Goal: Task Accomplishment & Management: Manage account settings

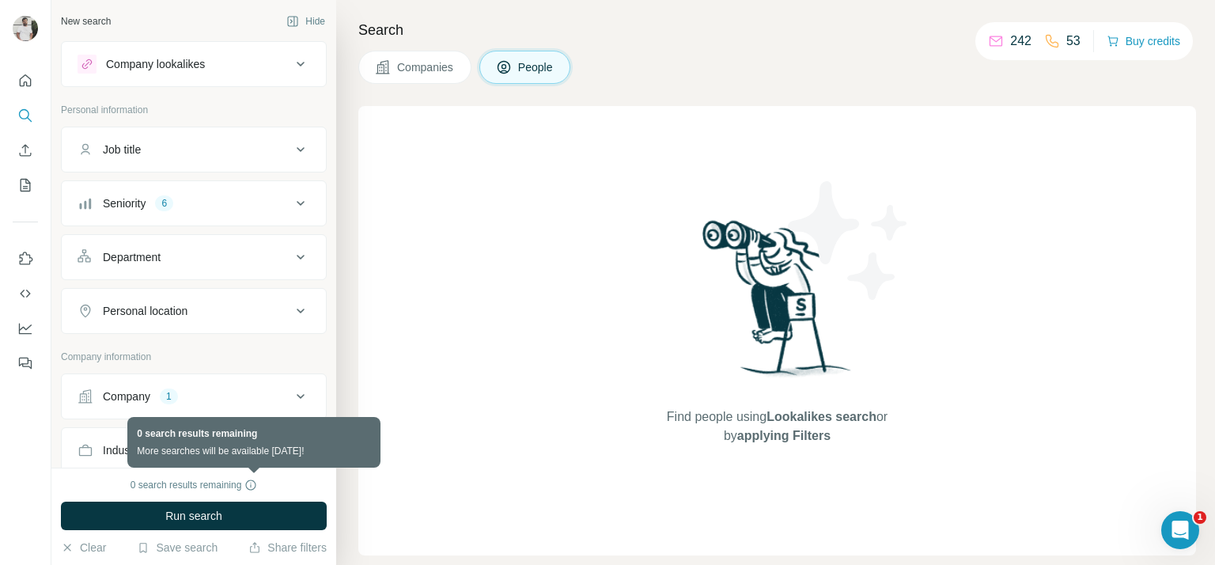
click at [252, 172] on icon at bounding box center [250, 485] width 13 height 13
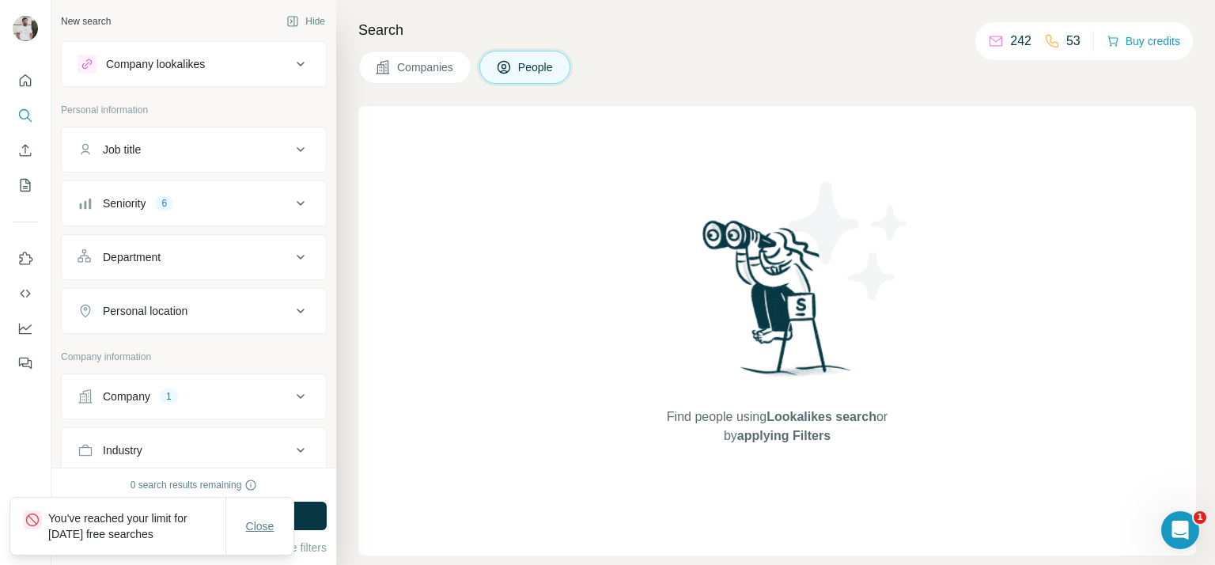
click at [256, 531] on span "Close" at bounding box center [260, 526] width 28 height 16
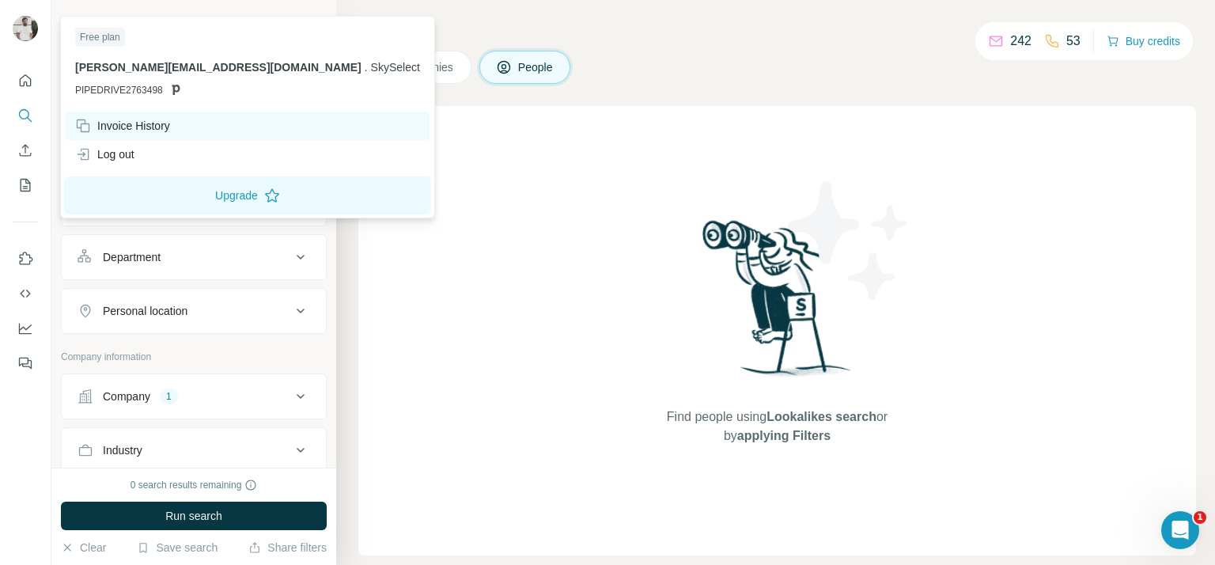
click at [133, 129] on div "Invoice History" at bounding box center [122, 126] width 95 height 16
